Goal: Task Accomplishment & Management: Use online tool/utility

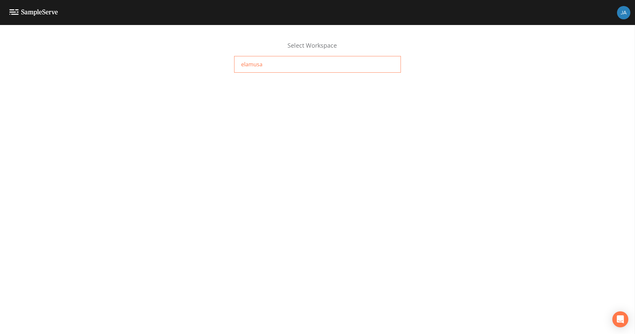
click at [250, 72] on div "elamusa" at bounding box center [317, 64] width 167 height 17
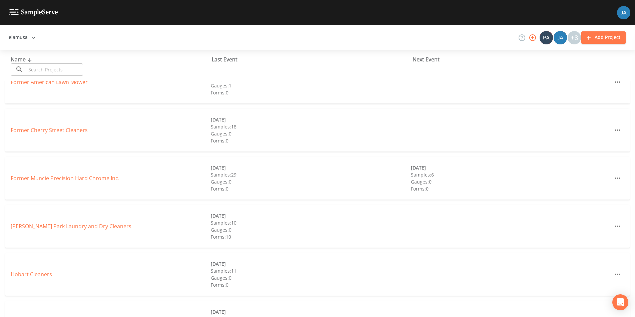
scroll to position [165, 0]
click at [56, 225] on link "[PERSON_NAME] Park Laundry and Dry Cleaners" at bounding box center [71, 225] width 121 height 7
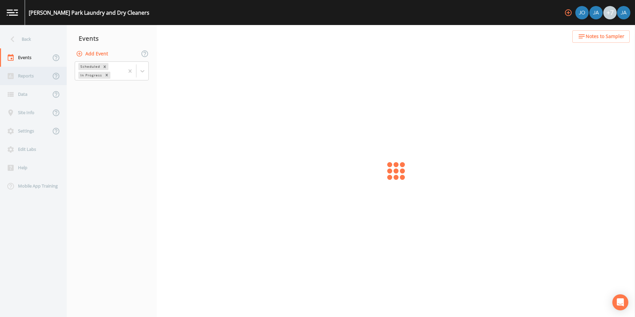
click at [17, 77] on div "Reports" at bounding box center [25, 76] width 51 height 18
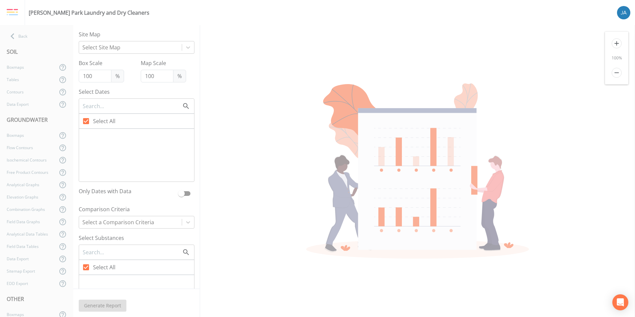
checkbox input "false"
checkbox input "true"
checkbox input "false"
checkbox input "true"
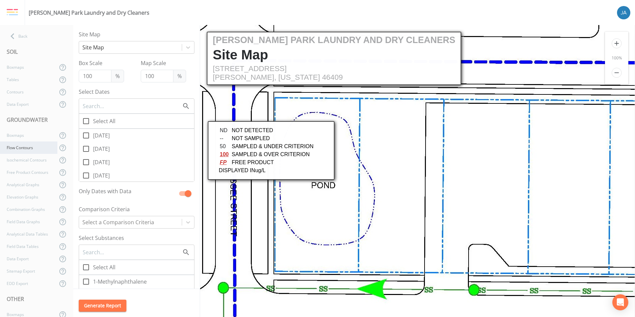
click at [30, 148] on div "Flow Contours" at bounding box center [28, 147] width 57 height 12
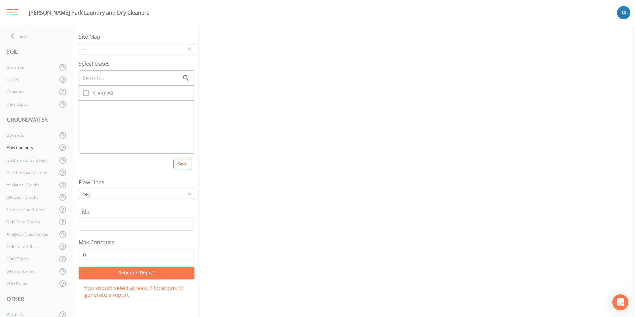
checkbox input "true"
type input "5"
click at [86, 92] on icon at bounding box center [86, 93] width 6 height 6
click at [86, 92] on input "Clear All" at bounding box center [82, 89] width 7 height 7
checkbox input "false"
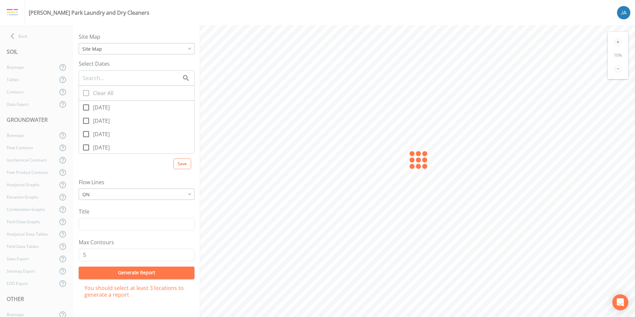
checkbox input "false"
click at [85, 119] on input "[DATE]" at bounding box center [82, 116] width 7 height 7
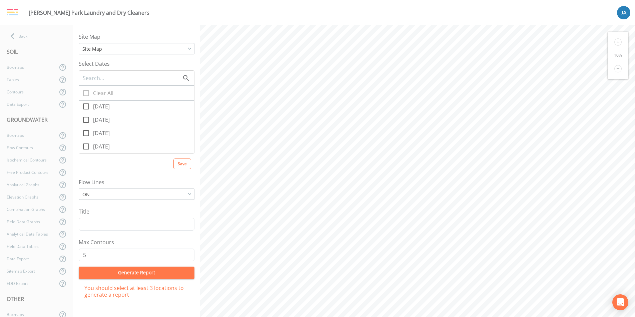
checkbox input "true"
click at [620, 42] on icon at bounding box center [618, 41] width 7 height 7
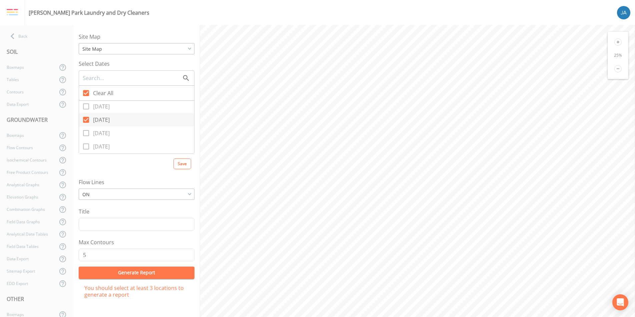
click at [620, 42] on icon at bounding box center [618, 41] width 7 height 7
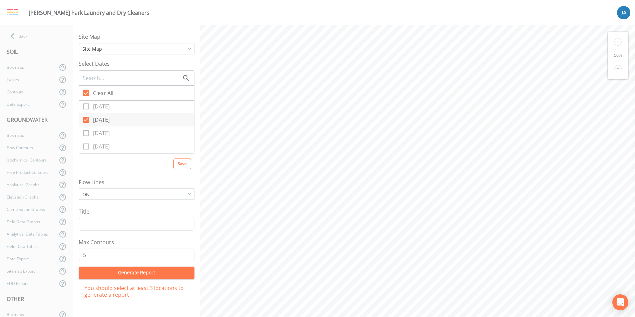
click at [620, 42] on icon at bounding box center [618, 41] width 7 height 7
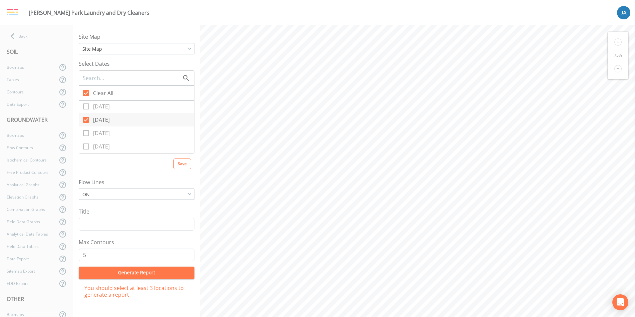
click at [620, 42] on icon at bounding box center [618, 41] width 7 height 7
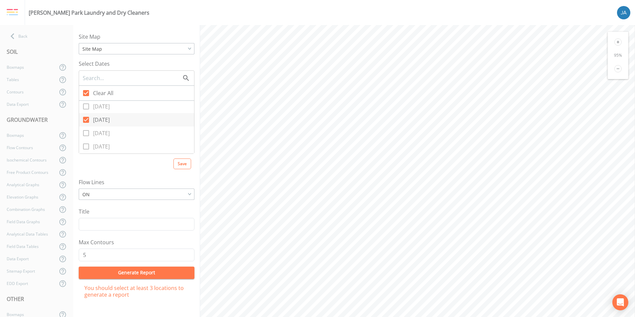
click at [620, 42] on icon at bounding box center [618, 41] width 7 height 7
click at [86, 122] on icon at bounding box center [86, 120] width 6 height 6
click at [86, 119] on input "[DATE]" at bounding box center [82, 116] width 7 height 7
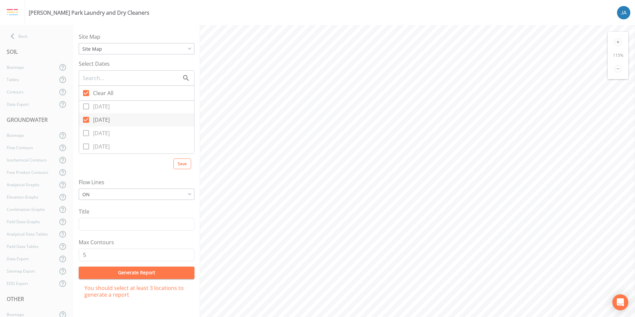
checkbox input "false"
click at [86, 107] on icon at bounding box center [86, 106] width 8 height 8
click at [86, 106] on input "[DATE]" at bounding box center [82, 102] width 7 height 7
checkbox input "true"
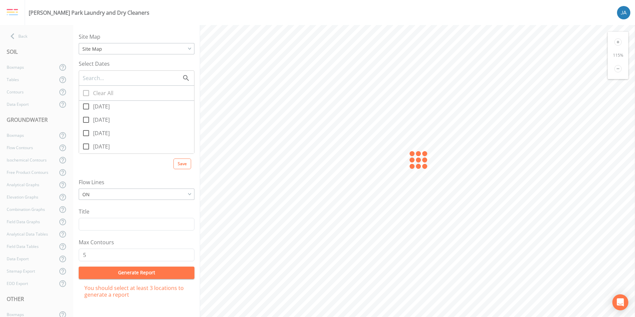
checkbox input "true"
click at [86, 107] on icon at bounding box center [86, 108] width 6 height 6
click at [86, 107] on input "[DATE]" at bounding box center [82, 104] width 7 height 7
checkbox input "false"
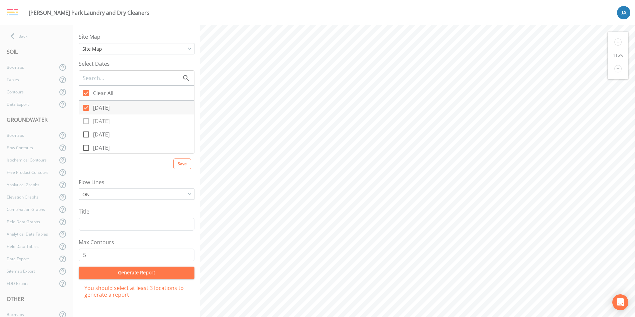
checkbox input "false"
click at [86, 121] on icon at bounding box center [86, 121] width 8 height 8
click at [86, 121] on input "[DATE]" at bounding box center [82, 117] width 7 height 7
checkbox input "true"
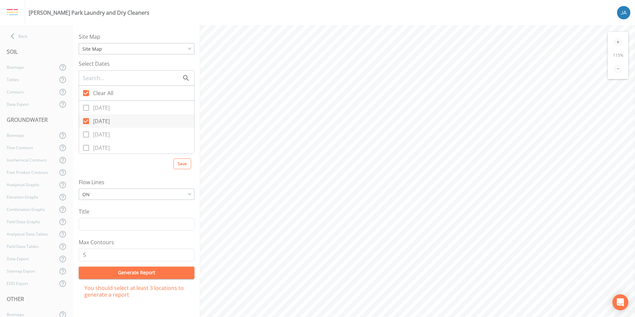
click at [618, 42] on icon at bounding box center [618, 42] width 3 height 3
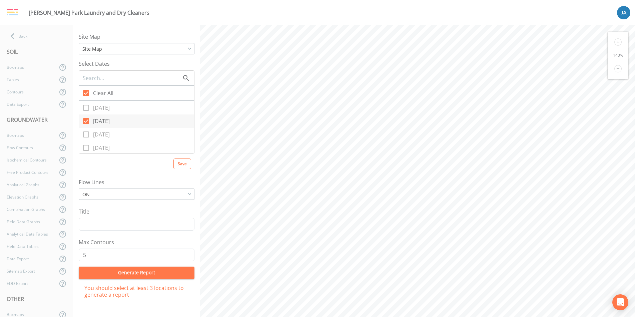
click at [618, 42] on icon at bounding box center [618, 42] width 3 height 3
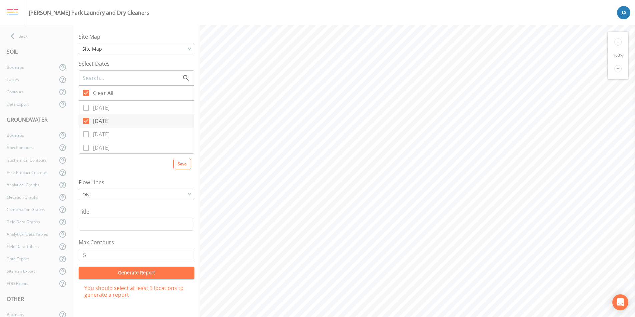
click at [618, 42] on icon at bounding box center [618, 42] width 3 height 3
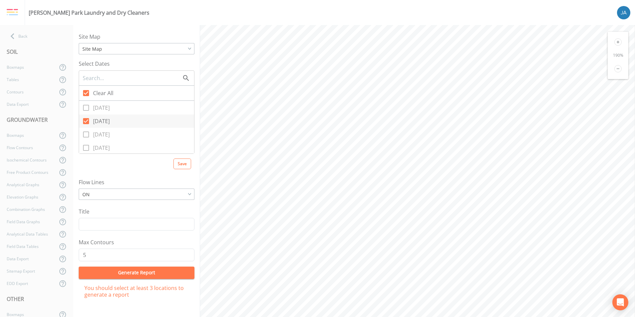
click at [618, 42] on icon at bounding box center [618, 42] width 3 height 3
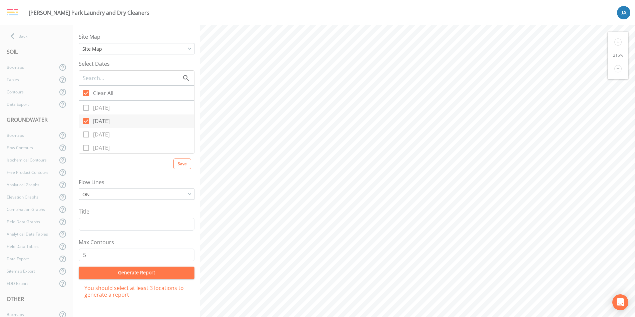
click at [618, 42] on icon at bounding box center [618, 42] width 3 height 3
click at [617, 41] on icon at bounding box center [618, 41] width 7 height 7
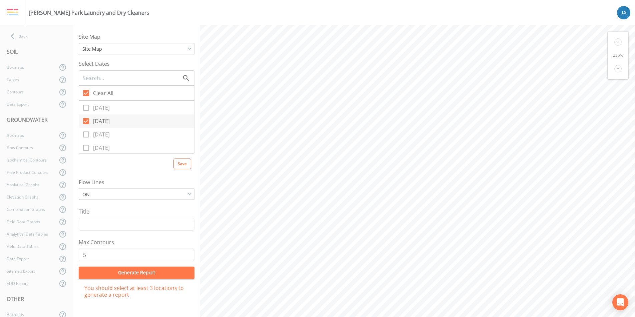
click at [617, 41] on icon at bounding box center [618, 41] width 7 height 7
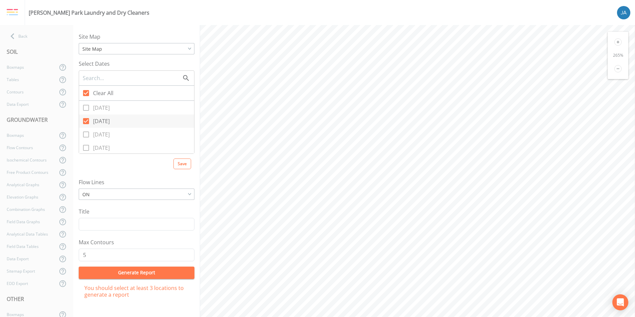
click at [617, 41] on icon at bounding box center [618, 41] width 7 height 7
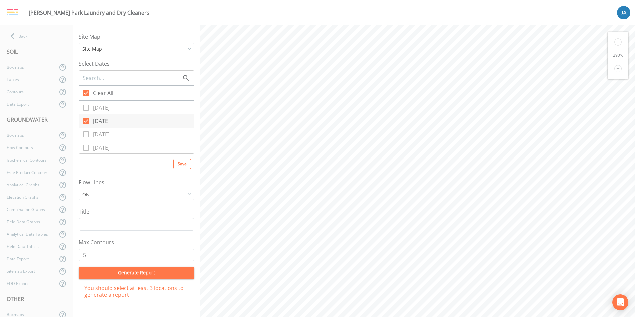
click at [617, 41] on icon at bounding box center [618, 41] width 7 height 7
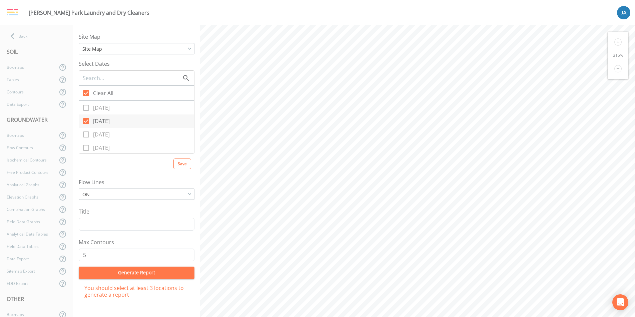
click at [617, 67] on icon at bounding box center [618, 68] width 7 height 7
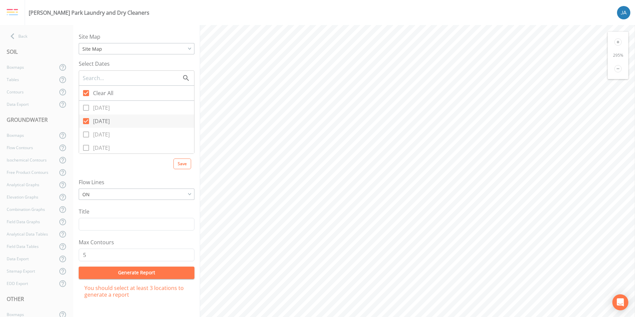
click at [617, 67] on icon at bounding box center [618, 68] width 7 height 7
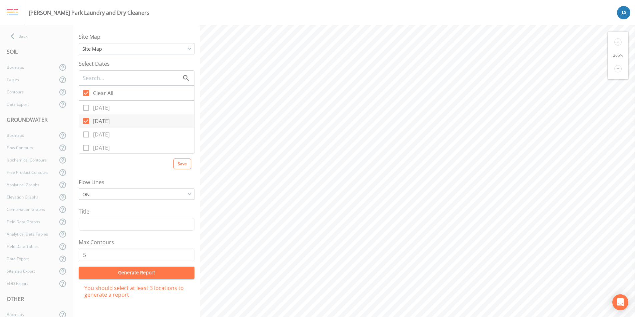
click at [617, 67] on icon at bounding box center [618, 68] width 7 height 7
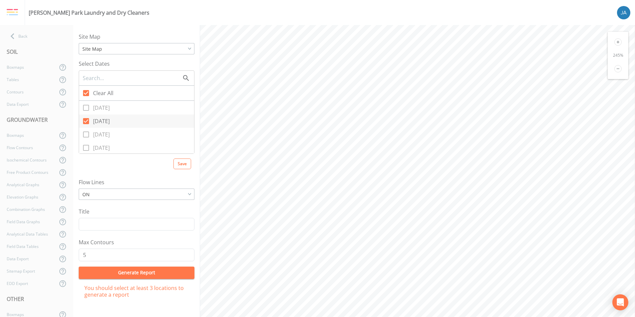
click at [617, 67] on icon at bounding box center [618, 68] width 7 height 7
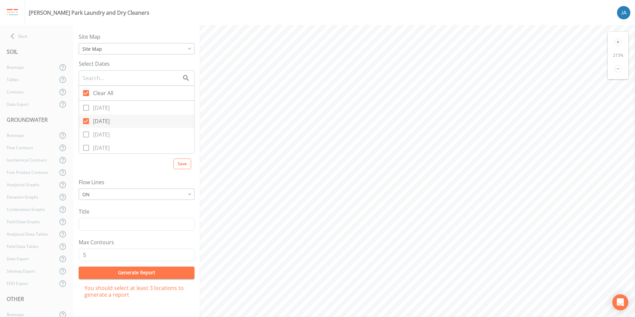
click at [617, 67] on icon at bounding box center [618, 68] width 7 height 7
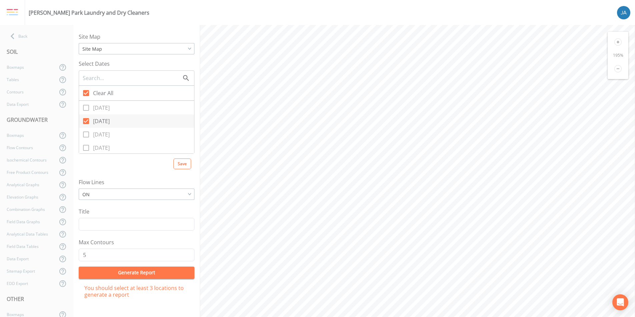
click at [617, 67] on icon at bounding box center [618, 68] width 7 height 7
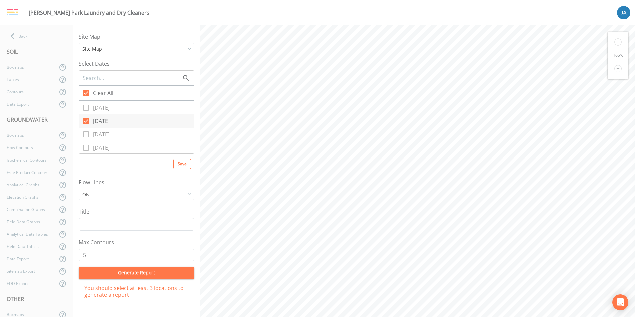
click at [617, 67] on icon at bounding box center [618, 68] width 7 height 7
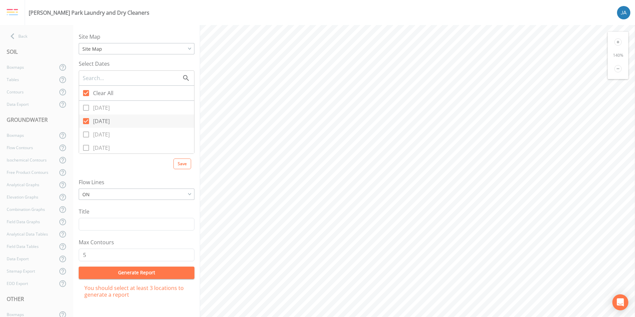
click at [617, 67] on icon at bounding box center [618, 68] width 7 height 7
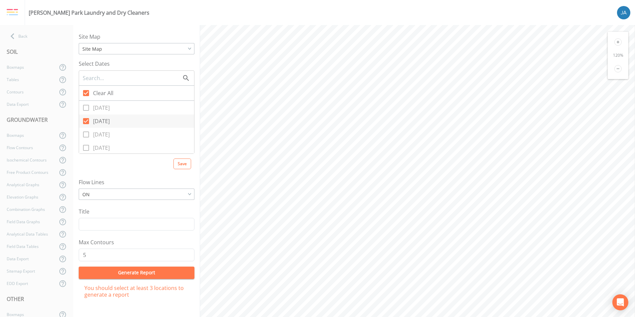
click at [617, 67] on icon at bounding box center [618, 68] width 7 height 7
click at [357, 11] on div "[PERSON_NAME] Park Laundry and Dry Cleaners Back SOIL Boxmaps Tables Contours D…" at bounding box center [317, 158] width 635 height 317
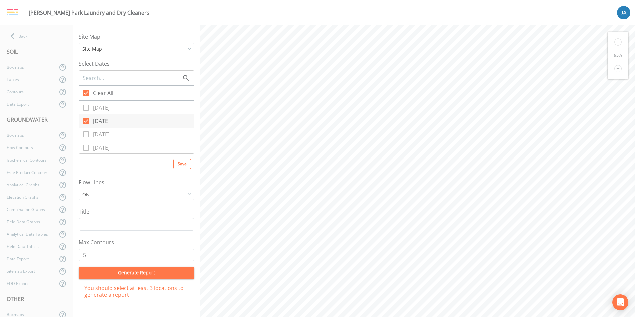
click at [375, 0] on html "[PERSON_NAME] Park Laundry and Dry Cleaners Back SOIL Boxmaps Tables Contours D…" at bounding box center [317, 158] width 635 height 317
click at [617, 43] on icon at bounding box center [618, 41] width 7 height 7
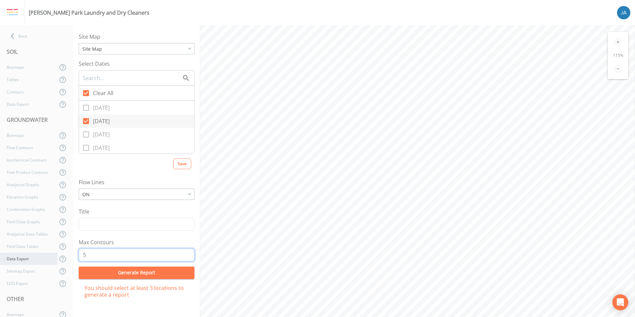
drag, startPoint x: 91, startPoint y: 256, endPoint x: 50, endPoint y: 256, distance: 40.7
click at [50, 256] on div "Back SOIL Boxmaps Tables Contours Data Export GROUNDWATER Boxmaps Flow Contours…" at bounding box center [317, 171] width 635 height 292
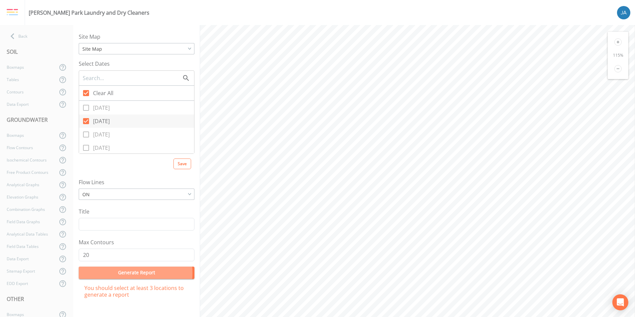
click at [125, 273] on button "Generate Report" at bounding box center [137, 273] width 116 height 12
click at [617, 70] on icon at bounding box center [618, 68] width 7 height 7
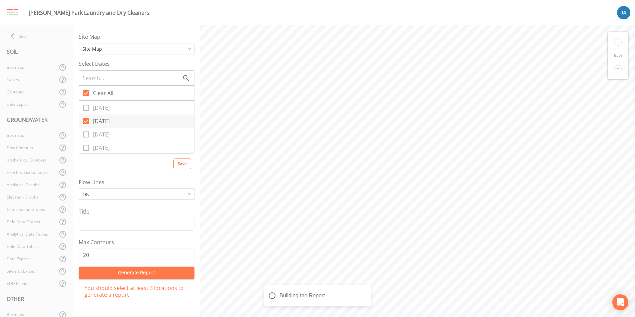
click at [617, 70] on icon at bounding box center [618, 68] width 7 height 7
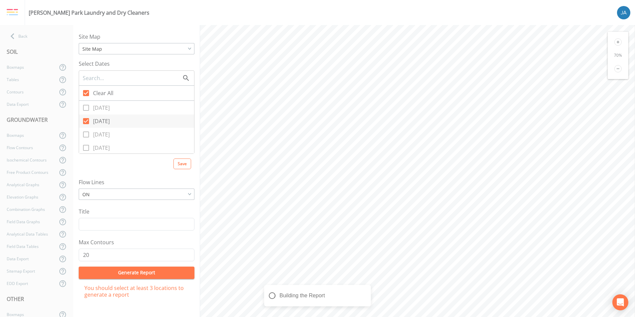
click at [617, 70] on icon at bounding box center [618, 68] width 7 height 7
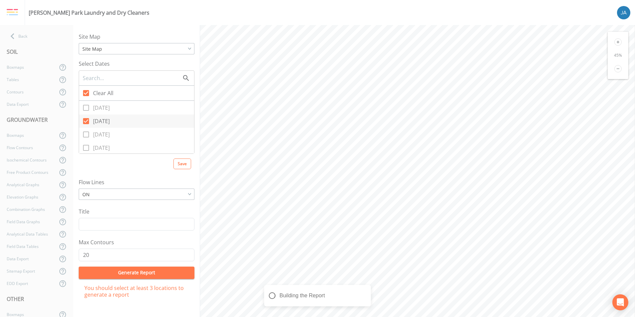
click at [617, 70] on icon at bounding box center [618, 68] width 7 height 7
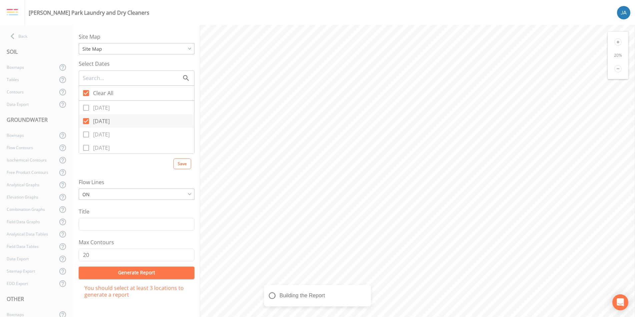
click at [617, 70] on icon at bounding box center [618, 68] width 7 height 7
click at [618, 37] on div "15 %" at bounding box center [618, 55] width 21 height 47
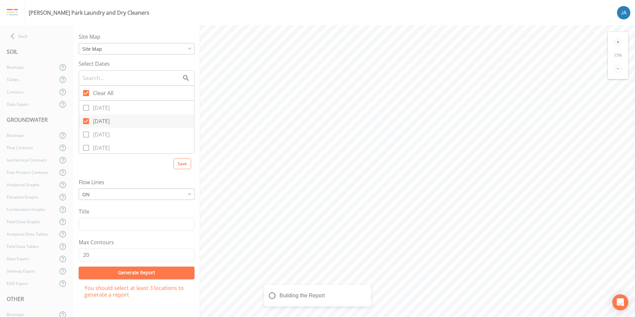
click at [618, 37] on div "15 %" at bounding box center [618, 55] width 21 height 47
click at [618, 41] on icon at bounding box center [618, 41] width 7 height 7
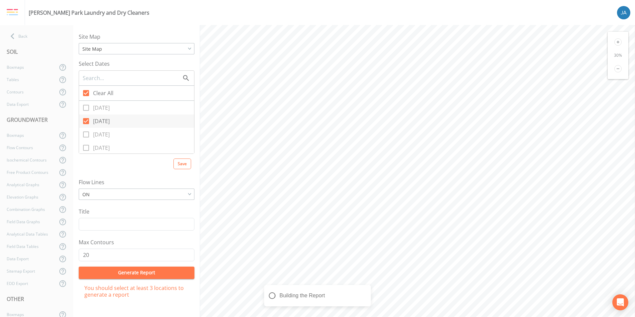
click at [618, 68] on icon at bounding box center [618, 68] width 7 height 7
click at [129, 271] on button "Generate Report" at bounding box center [137, 273] width 116 height 12
drag, startPoint x: 92, startPoint y: 255, endPoint x: 69, endPoint y: 255, distance: 23.4
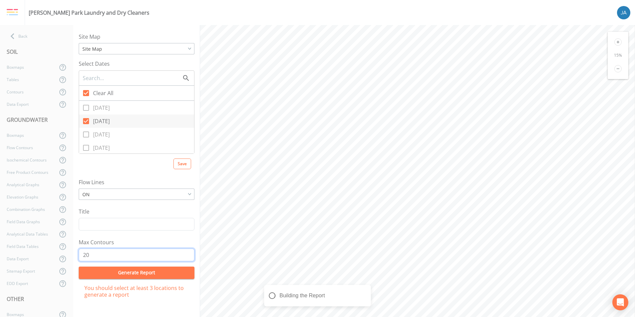
click at [69, 255] on div "Back SOIL Boxmaps Tables Contours Data Export GROUNDWATER Boxmaps Flow Contours…" at bounding box center [317, 171] width 635 height 292
type input "18"
click at [106, 279] on div "You should select at least 3 locations to generate a report" at bounding box center [137, 294] width 116 height 30
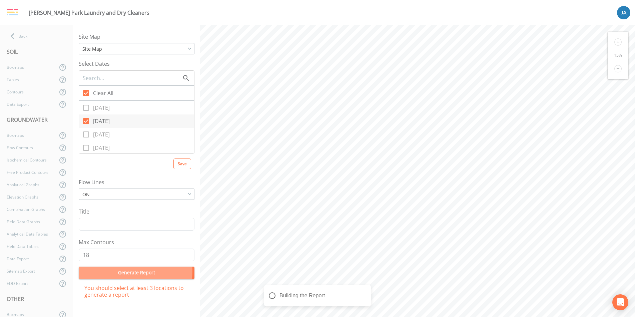
click at [127, 271] on button "Generate Report" at bounding box center [137, 273] width 116 height 12
click at [303, 296] on div "Building the Report" at bounding box center [317, 295] width 107 height 21
click at [131, 273] on button "Generate Report" at bounding box center [137, 273] width 116 height 12
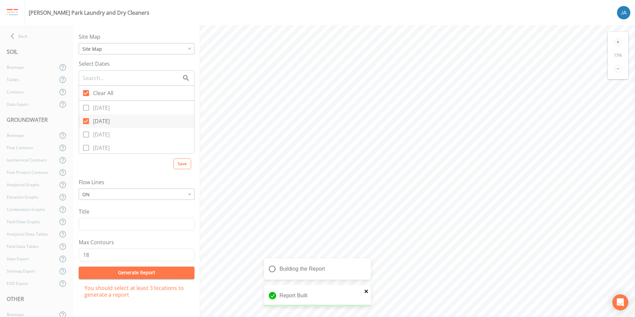
click at [366, 291] on icon "close" at bounding box center [366, 291] width 3 height 3
click at [26, 148] on div "Flow Contours" at bounding box center [28, 147] width 57 height 12
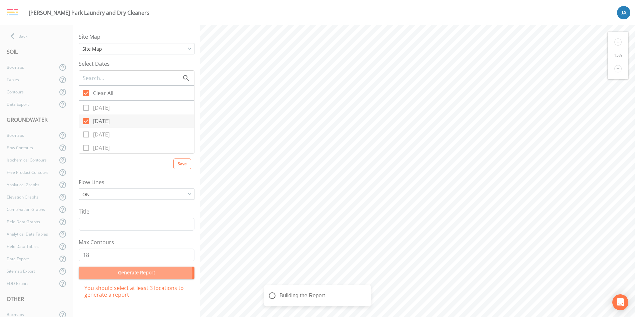
click at [132, 273] on button "Generate Report" at bounding box center [137, 273] width 116 height 12
click at [18, 133] on div "Boxmaps" at bounding box center [28, 135] width 57 height 12
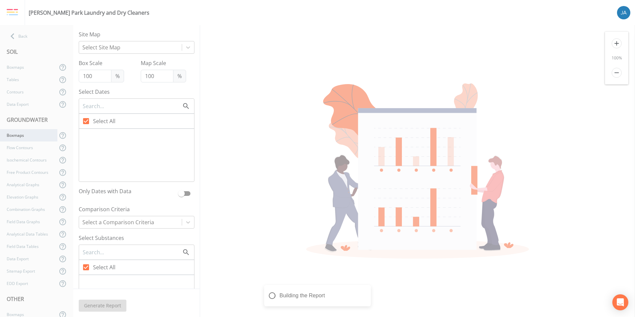
checkbox input "false"
checkbox input "true"
checkbox input "false"
checkbox input "true"
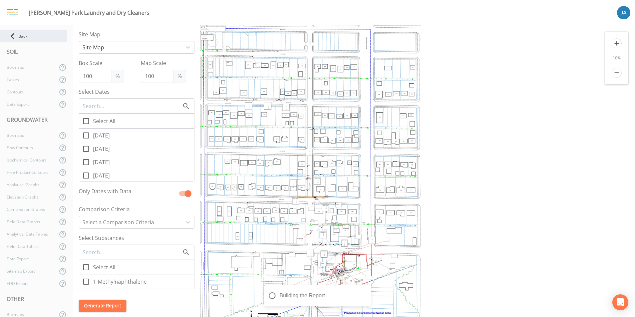
click at [15, 33] on icon at bounding box center [13, 36] width 12 height 12
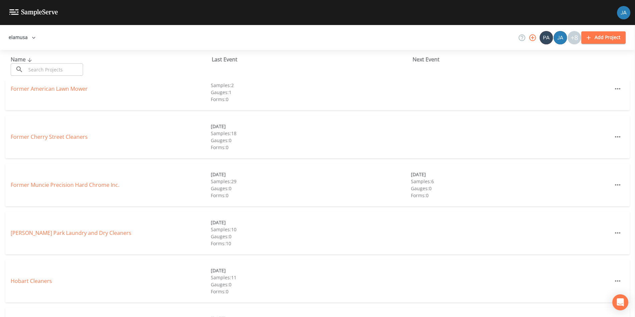
scroll to position [159, 0]
click at [60, 233] on link "[PERSON_NAME] Park Laundry and Dry Cleaners" at bounding box center [71, 231] width 121 height 7
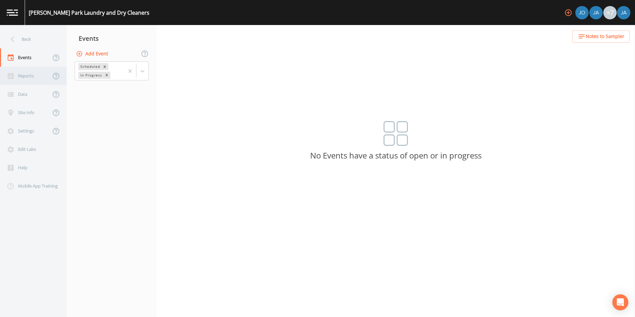
click at [17, 79] on div "Reports" at bounding box center [25, 76] width 51 height 18
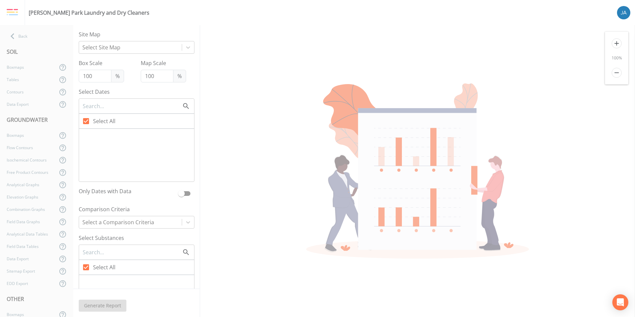
checkbox input "false"
checkbox input "true"
checkbox input "false"
checkbox input "true"
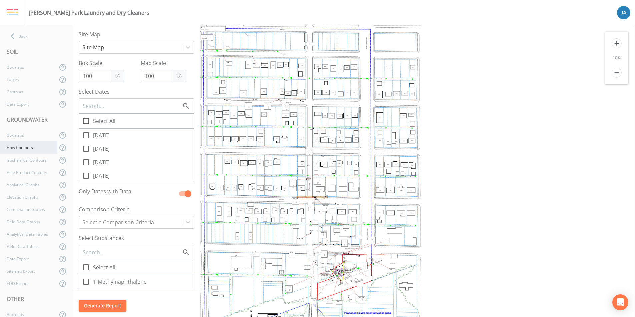
click at [28, 148] on div "Flow Contours" at bounding box center [28, 147] width 57 height 12
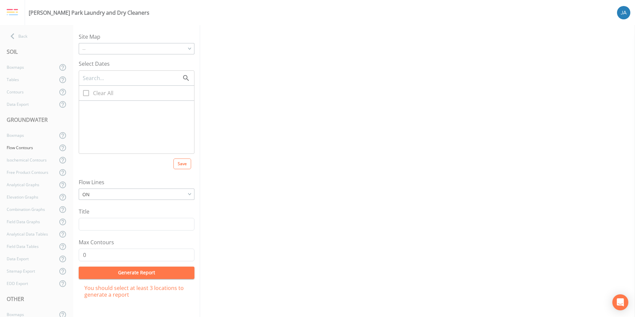
checkbox input "true"
type input "5"
click at [617, 43] on icon at bounding box center [618, 41] width 7 height 7
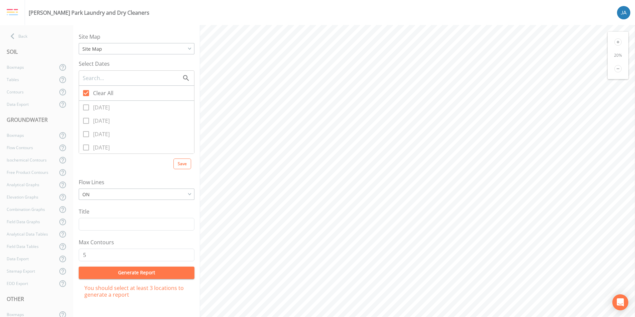
click at [617, 43] on icon at bounding box center [618, 41] width 7 height 7
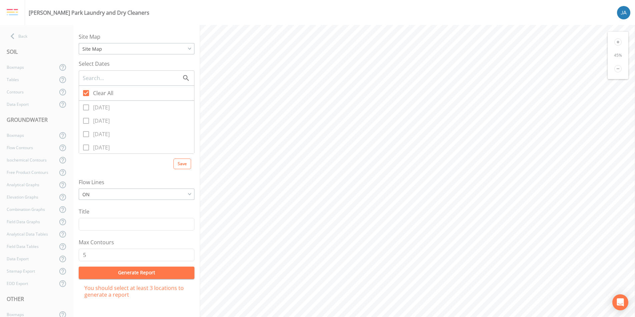
click at [617, 43] on icon at bounding box center [618, 41] width 7 height 7
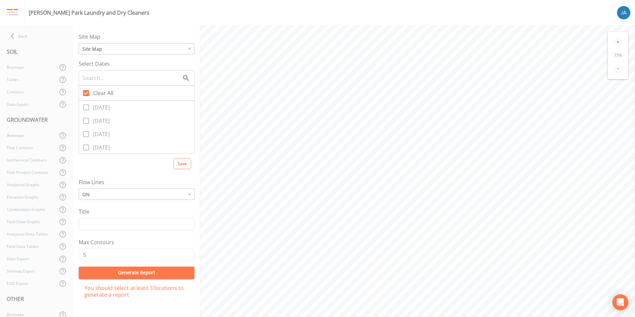
click at [617, 43] on icon at bounding box center [618, 41] width 7 height 7
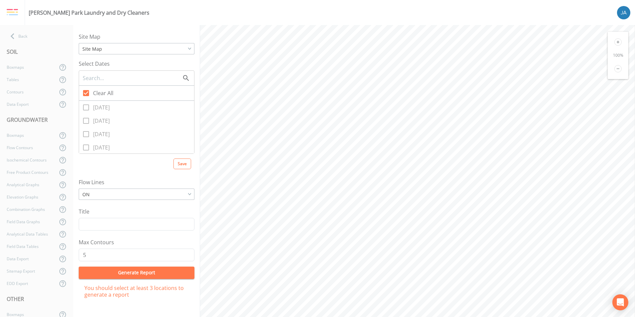
click at [617, 43] on icon at bounding box center [618, 41] width 7 height 7
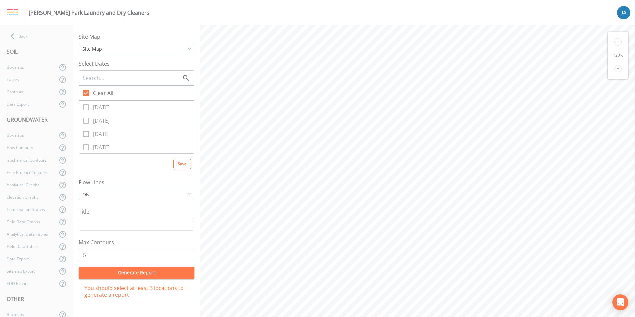
click at [617, 43] on icon at bounding box center [618, 41] width 7 height 7
click at [87, 95] on icon at bounding box center [86, 93] width 6 height 6
click at [86, 93] on input "Clear All" at bounding box center [82, 89] width 7 height 7
checkbox input "false"
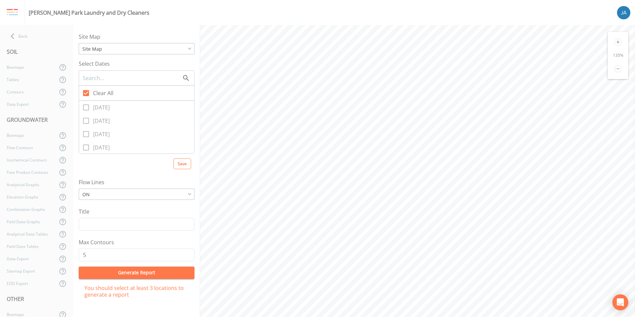
checkbox input "false"
click at [88, 136] on icon at bounding box center [86, 136] width 8 height 8
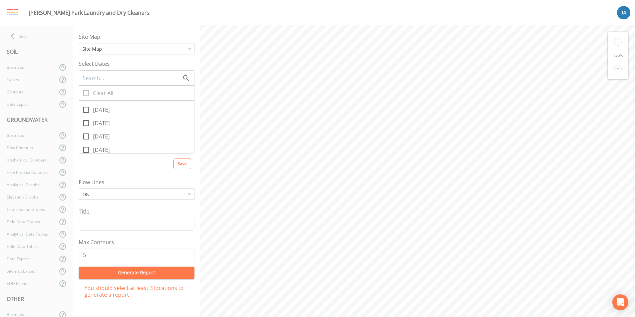
click at [86, 136] on input "[DATE]" at bounding box center [82, 132] width 7 height 7
checkbox input "true"
click at [396, 317] on html "[PERSON_NAME] Park Laundry and Dry Cleaners Back SOIL Boxmaps Tables Contours D…" at bounding box center [317, 158] width 635 height 317
click at [517, 12] on div "[PERSON_NAME] Park Laundry and Dry Cleaners Back SOIL Boxmaps Tables Contours D…" at bounding box center [317, 158] width 635 height 317
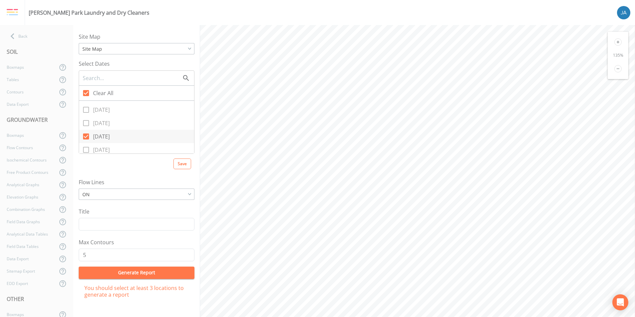
click at [504, 6] on div "[PERSON_NAME] Park Laundry and Dry Cleaners Back SOIL Boxmaps Tables Contours D…" at bounding box center [317, 158] width 635 height 317
click at [618, 42] on icon at bounding box center [618, 42] width 3 height 3
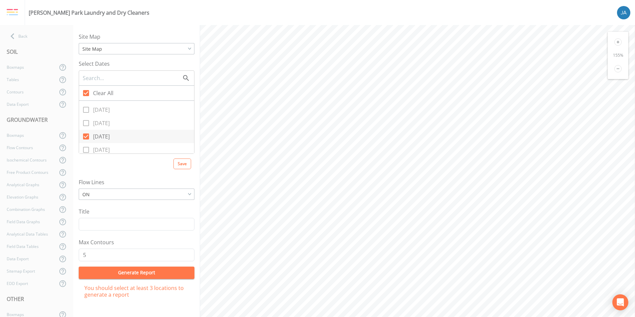
click at [618, 42] on icon at bounding box center [618, 42] width 3 height 3
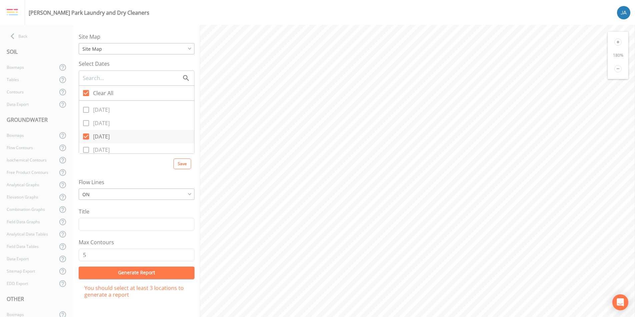
click at [618, 42] on icon at bounding box center [618, 42] width 3 height 3
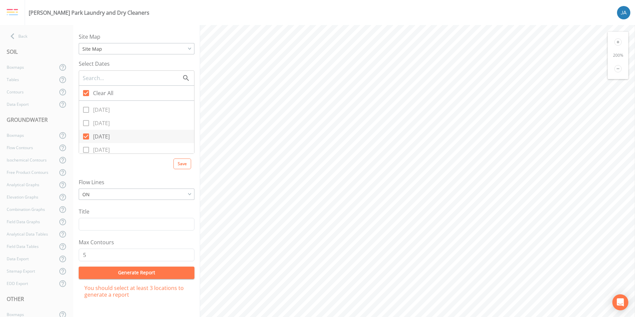
click at [618, 42] on icon at bounding box center [618, 42] width 3 height 3
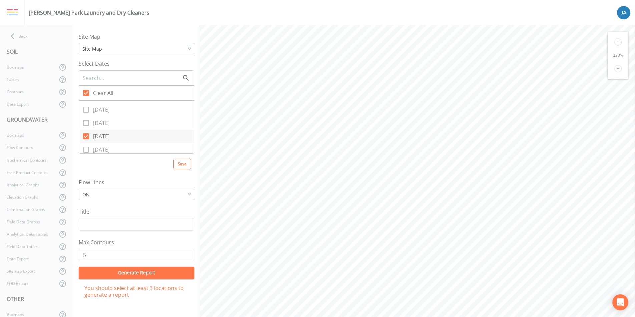
click at [618, 42] on icon at bounding box center [618, 42] width 3 height 3
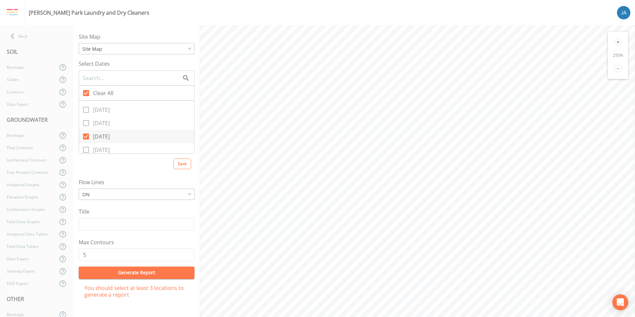
click at [618, 42] on icon at bounding box center [618, 42] width 3 height 3
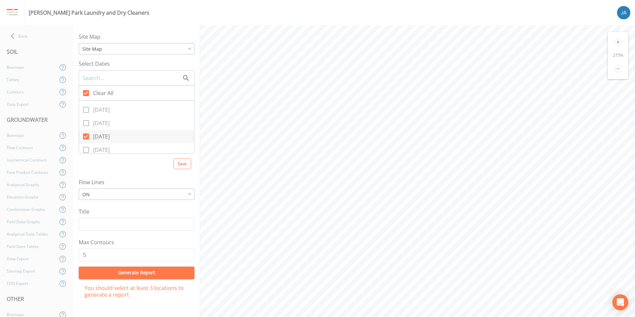
click at [618, 42] on icon at bounding box center [618, 42] width 3 height 3
click at [616, 68] on icon at bounding box center [618, 68] width 7 height 7
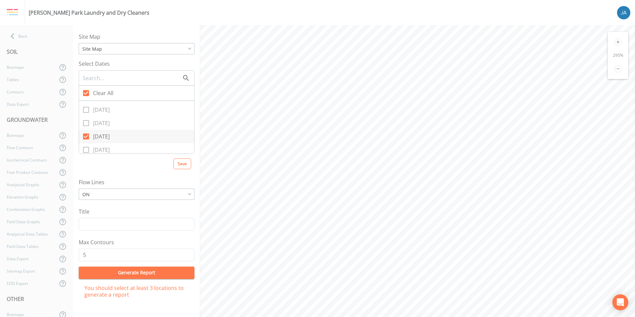
click at [616, 68] on icon at bounding box center [618, 68] width 7 height 7
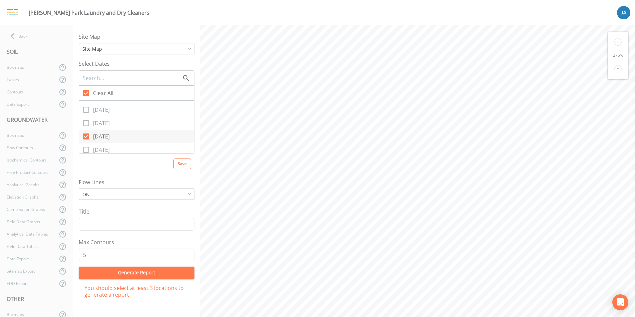
click at [616, 68] on icon at bounding box center [618, 68] width 7 height 7
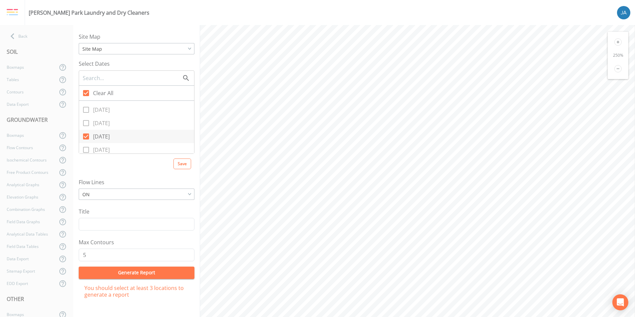
click at [616, 68] on icon at bounding box center [618, 68] width 7 height 7
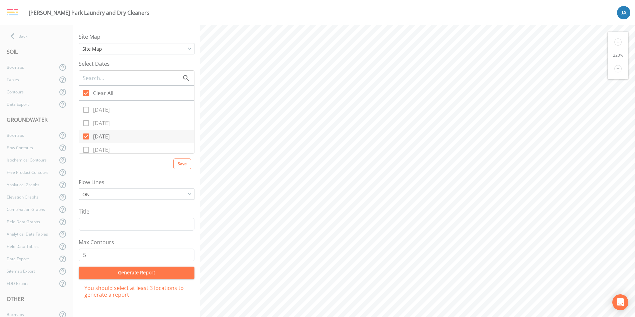
click at [616, 68] on icon at bounding box center [618, 68] width 7 height 7
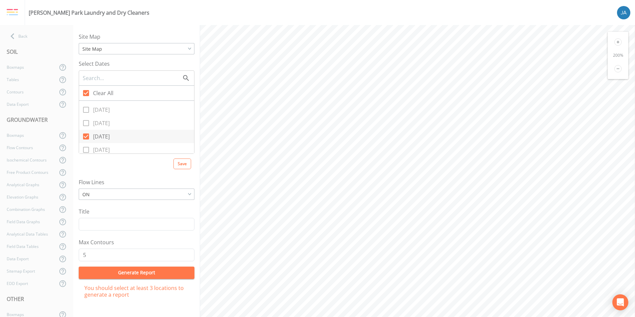
click at [616, 68] on icon at bounding box center [618, 68] width 7 height 7
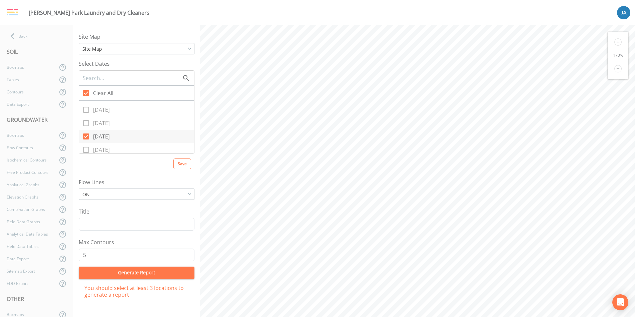
click at [616, 68] on icon at bounding box center [618, 68] width 7 height 7
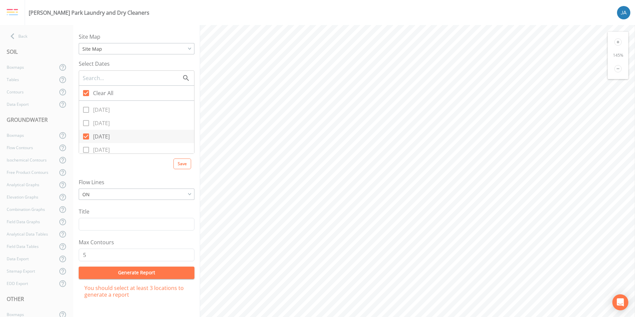
click at [616, 68] on icon at bounding box center [618, 68] width 7 height 7
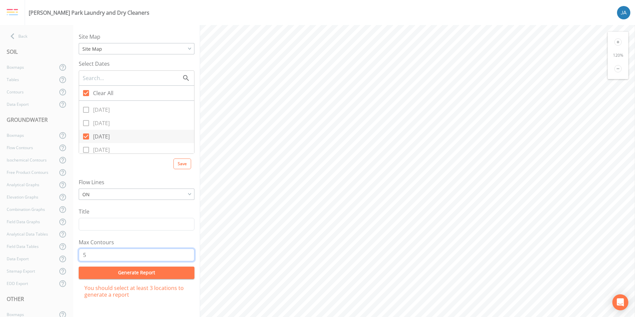
drag, startPoint x: 90, startPoint y: 257, endPoint x: 66, endPoint y: 260, distance: 23.9
click at [66, 260] on div "Back SOIL Boxmaps Tables Contours Data Export GROUNDWATER Boxmaps Flow Contours…" at bounding box center [317, 171] width 635 height 292
type input "5"
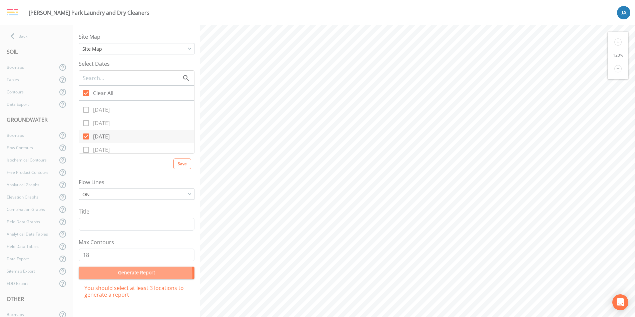
click at [116, 275] on button "Generate Report" at bounding box center [137, 273] width 116 height 12
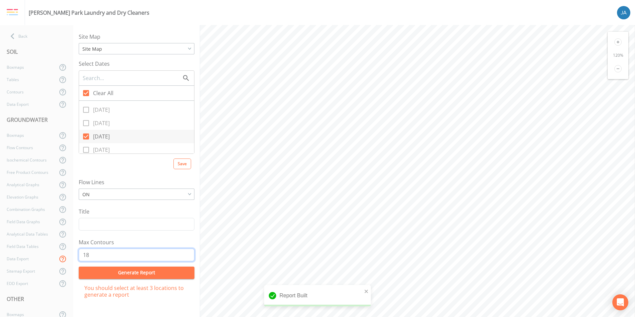
drag, startPoint x: 92, startPoint y: 255, endPoint x: 58, endPoint y: 255, distance: 33.7
click at [58, 255] on div "Back SOIL Boxmaps Tables Contours Data Export GROUNDWATER Boxmaps Flow Contours…" at bounding box center [317, 171] width 635 height 292
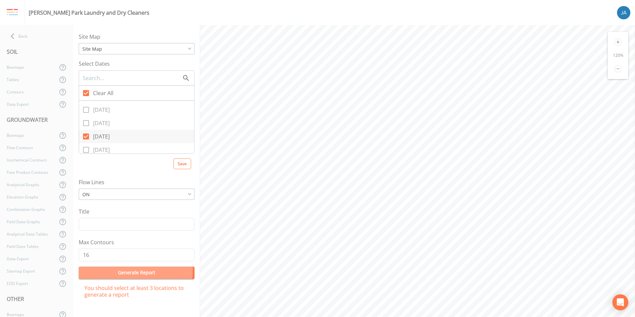
click at [118, 270] on button "Generate Report" at bounding box center [137, 273] width 116 height 12
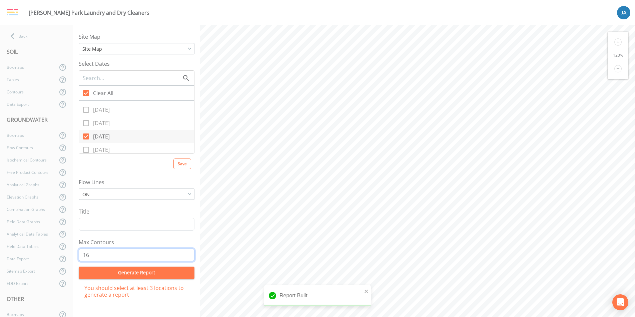
click at [95, 254] on input "16" at bounding box center [137, 255] width 116 height 13
type input "17"
click at [105, 276] on button "Generate Report" at bounding box center [137, 273] width 116 height 12
